Goal: Information Seeking & Learning: Learn about a topic

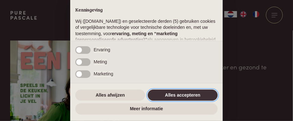
click at [172, 96] on button "Alles accepteren" at bounding box center [183, 95] width 70 height 11
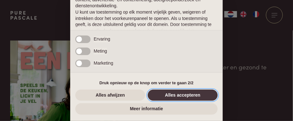
click at [172, 96] on button "Alles accepteren" at bounding box center [183, 95] width 70 height 11
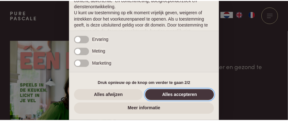
scroll to position [117, 0]
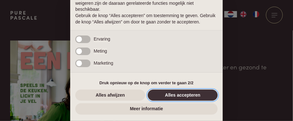
click at [197, 97] on button "Alles accepteren" at bounding box center [183, 95] width 70 height 11
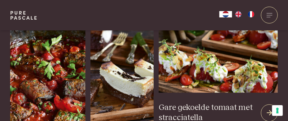
scroll to position [858, 0]
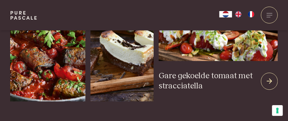
click at [270, 77] on icon at bounding box center [269, 81] width 5 height 9
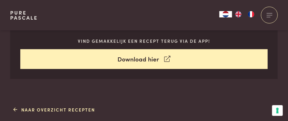
scroll to position [286, 0]
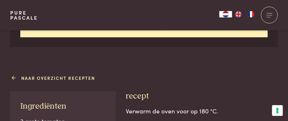
click at [79, 79] on link "Naar overzicht recepten" at bounding box center [55, 78] width 82 height 7
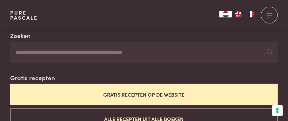
scroll to position [159, 0]
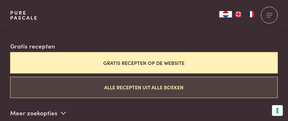
click at [157, 85] on button "Alle recepten uit alle boeken" at bounding box center [144, 87] width 268 height 21
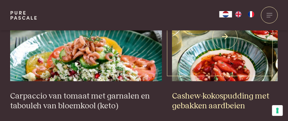
scroll to position [984, 0]
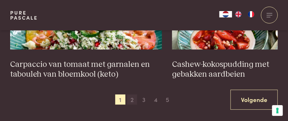
click at [133, 95] on span "2" at bounding box center [132, 100] width 10 height 10
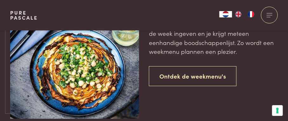
scroll to position [1206, 0]
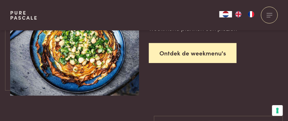
click at [196, 52] on link "Ontdek de weekmenu's" at bounding box center [193, 53] width 88 height 20
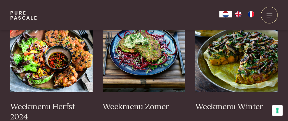
scroll to position [254, 0]
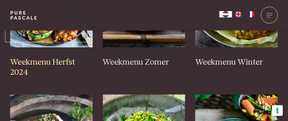
click at [56, 62] on h3 "Weekmenu Herfst 2024" at bounding box center [51, 68] width 83 height 20
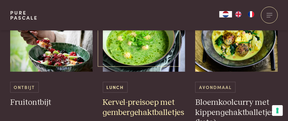
scroll to position [349, 0]
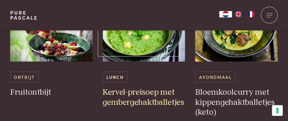
click at [131, 46] on img at bounding box center [144, 17] width 83 height 89
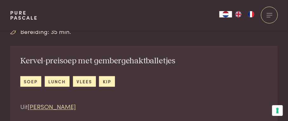
scroll to position [191, 0]
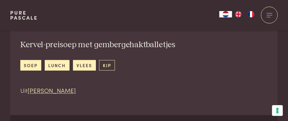
click at [106, 64] on link "kip" at bounding box center [107, 65] width 16 height 10
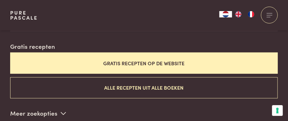
scroll to position [159, 0]
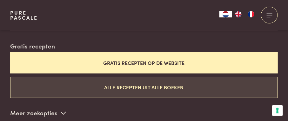
click at [162, 84] on button "Alle recepten uit alle boeken" at bounding box center [144, 87] width 268 height 21
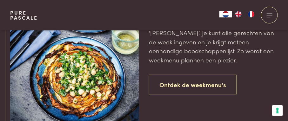
scroll to position [1206, 0]
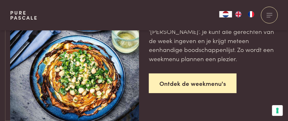
drag, startPoint x: 159, startPoint y: 75, endPoint x: 156, endPoint y: 77, distance: 3.4
click at [158, 75] on link "Ontdek de weekmenu's" at bounding box center [193, 84] width 88 height 20
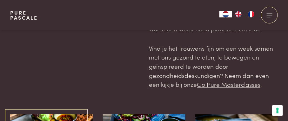
scroll to position [222, 0]
